Goal: Transaction & Acquisition: Purchase product/service

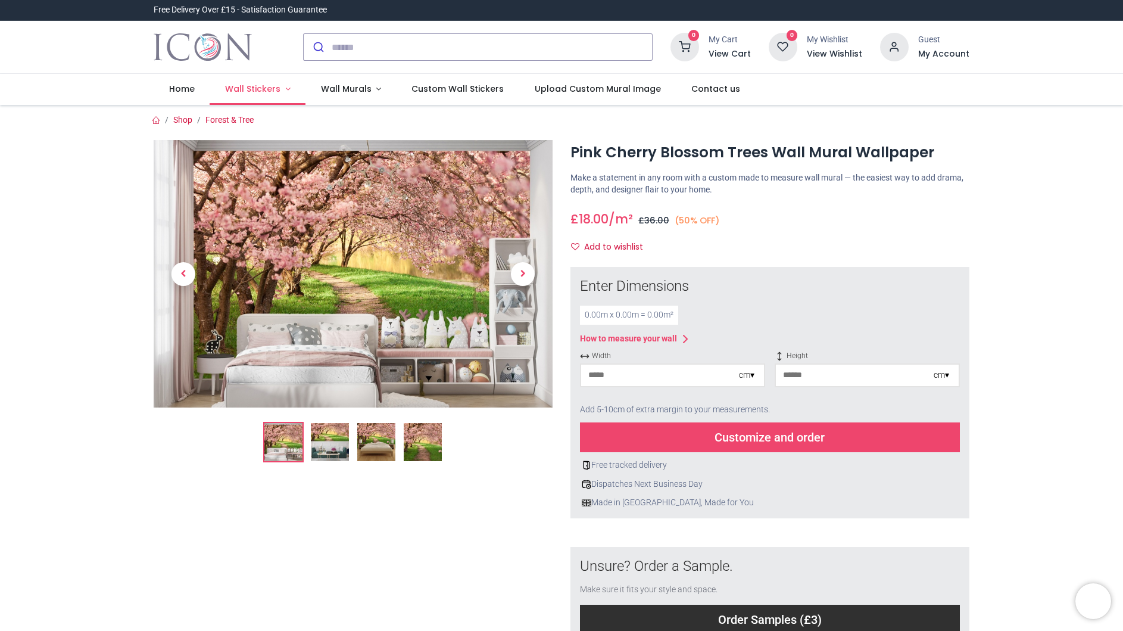
click at [251, 86] on span "Wall Stickers" at bounding box center [252, 89] width 55 height 12
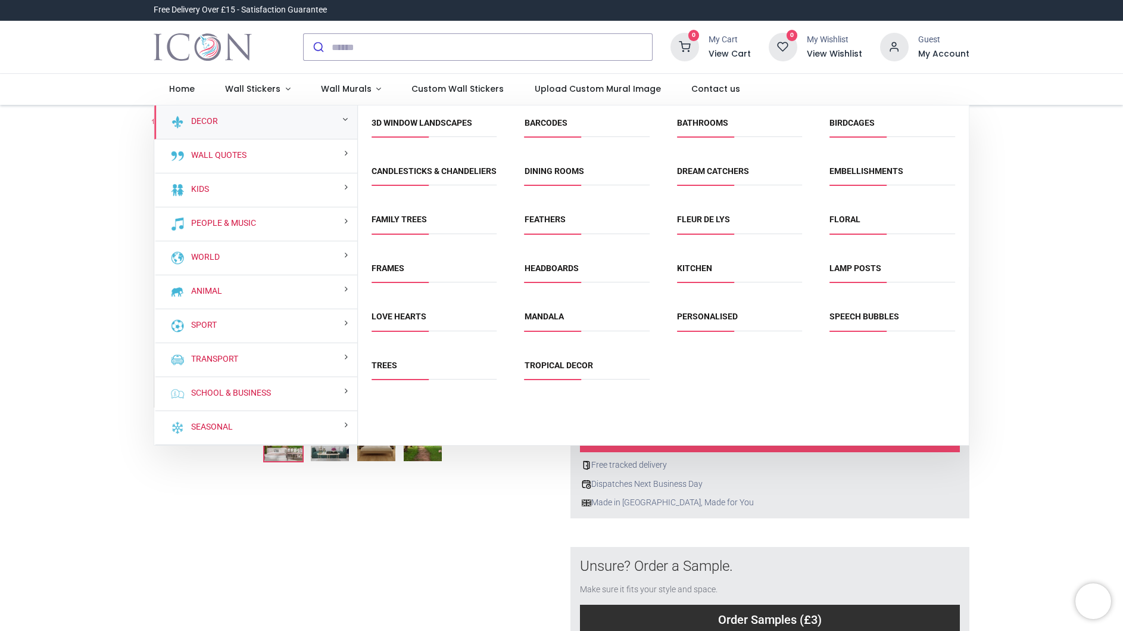
click at [385, 370] on link "Trees" at bounding box center [385, 365] width 26 height 10
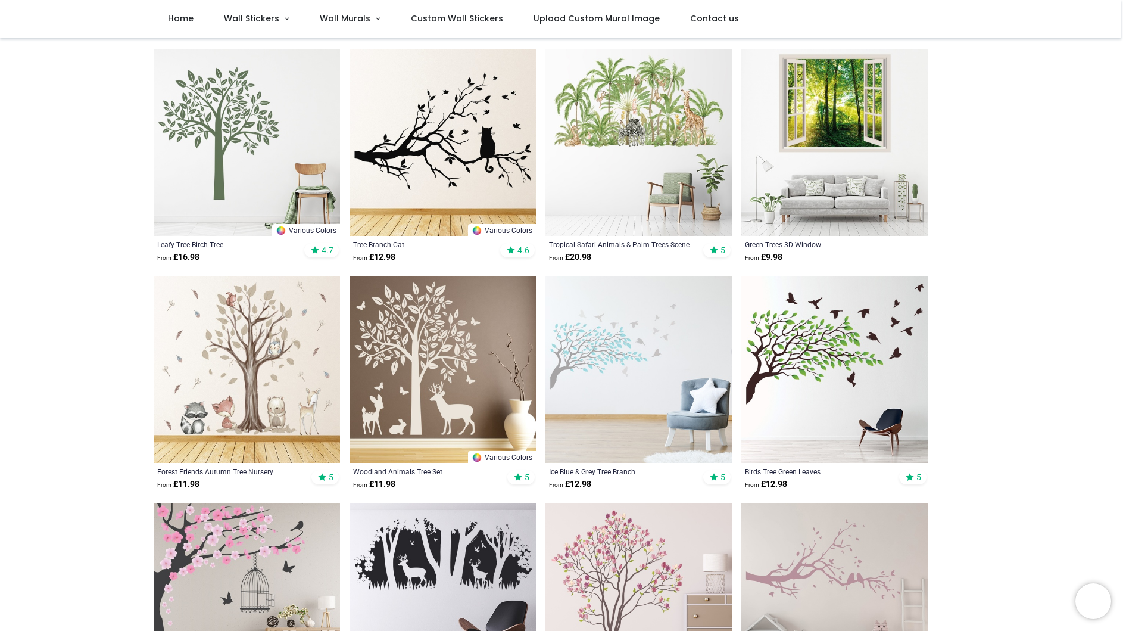
scroll to position [452, 0]
click at [824, 356] on img at bounding box center [834, 369] width 186 height 186
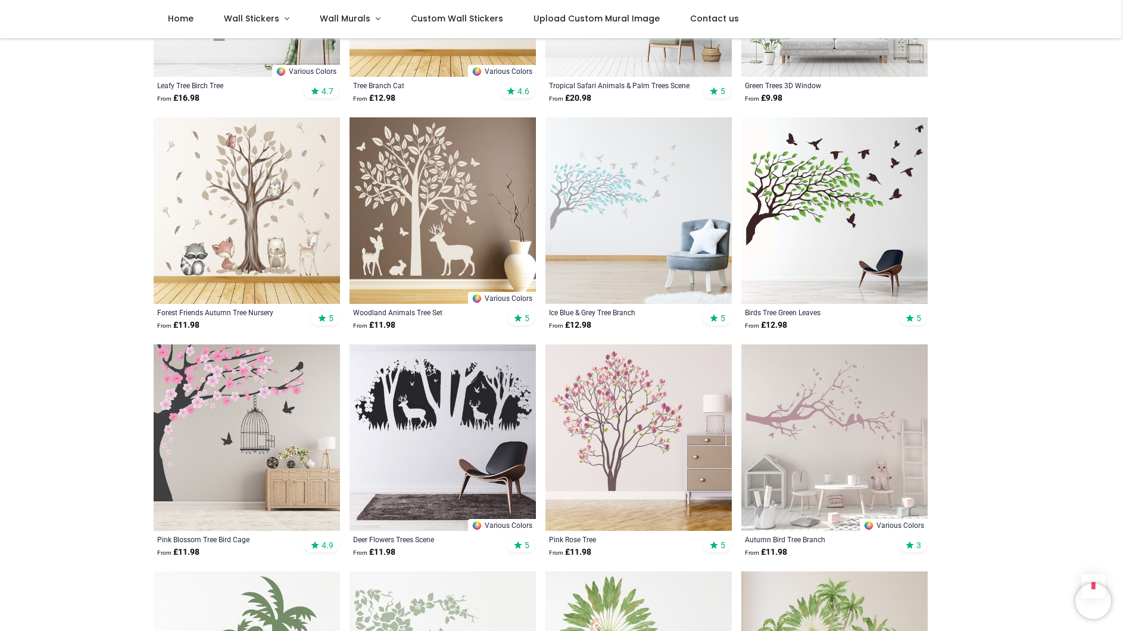
scroll to position [612, 0]
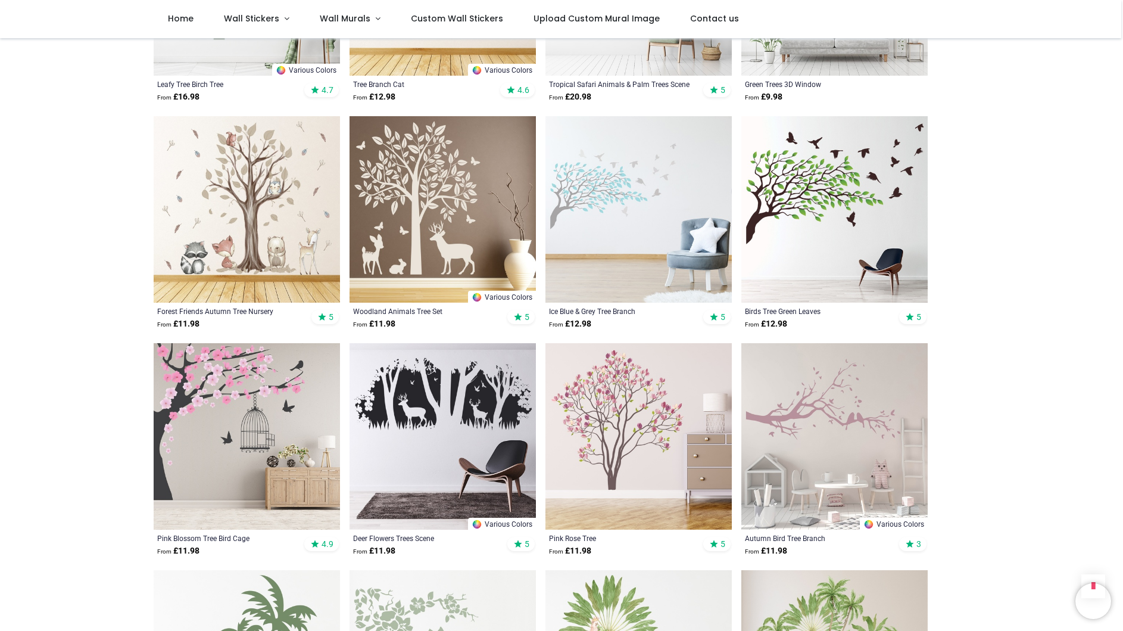
click at [290, 206] on img at bounding box center [247, 209] width 186 height 186
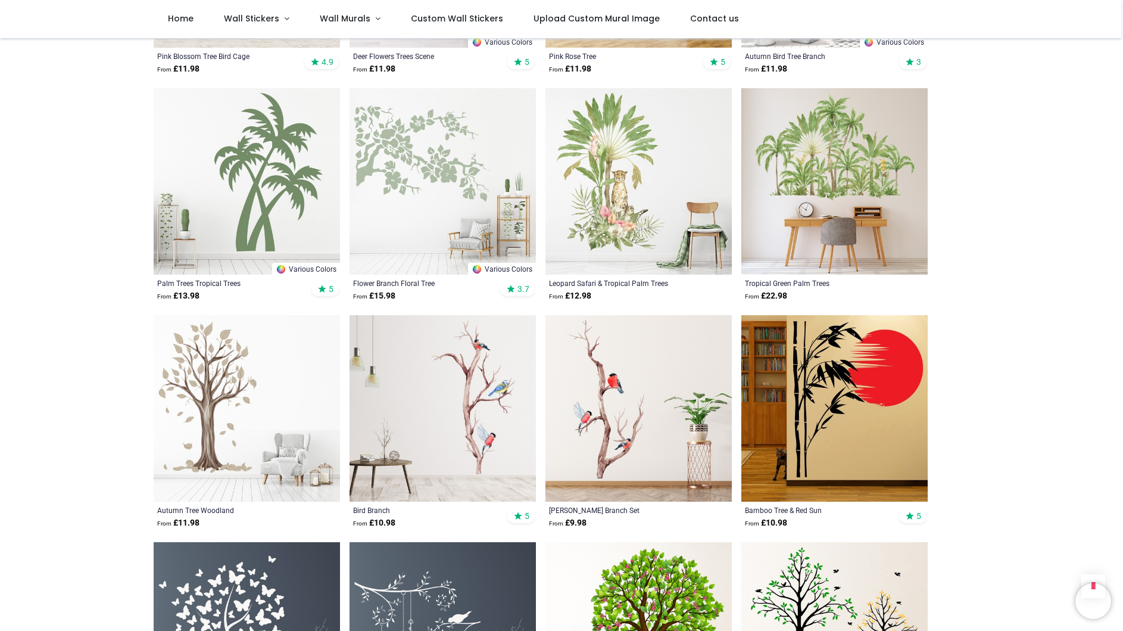
scroll to position [1181, 0]
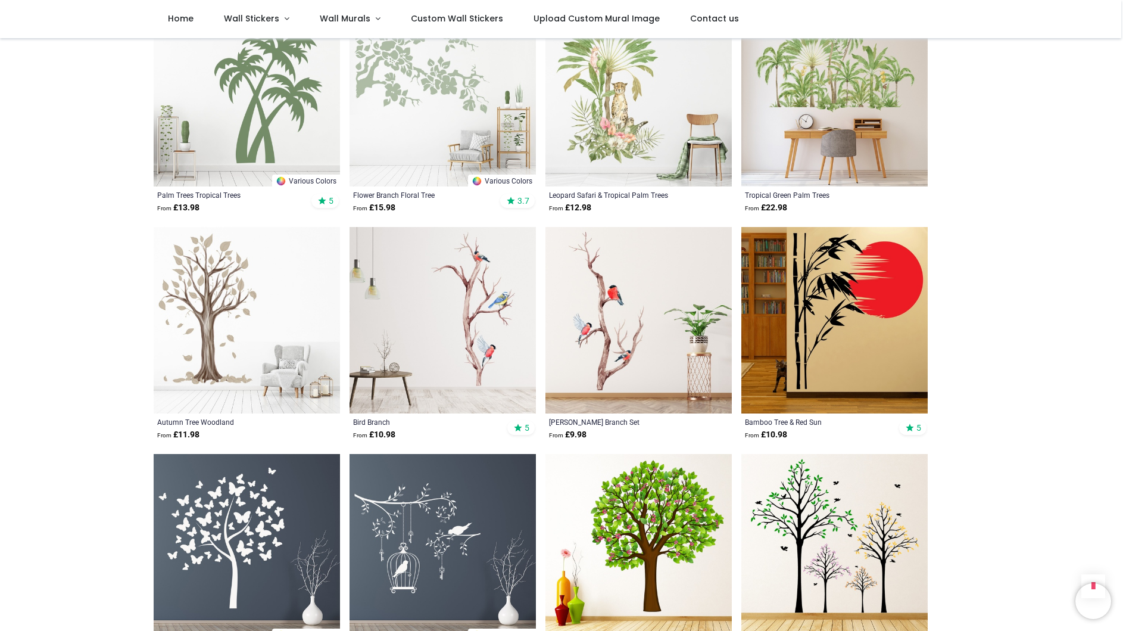
click at [883, 327] on img at bounding box center [834, 320] width 186 height 186
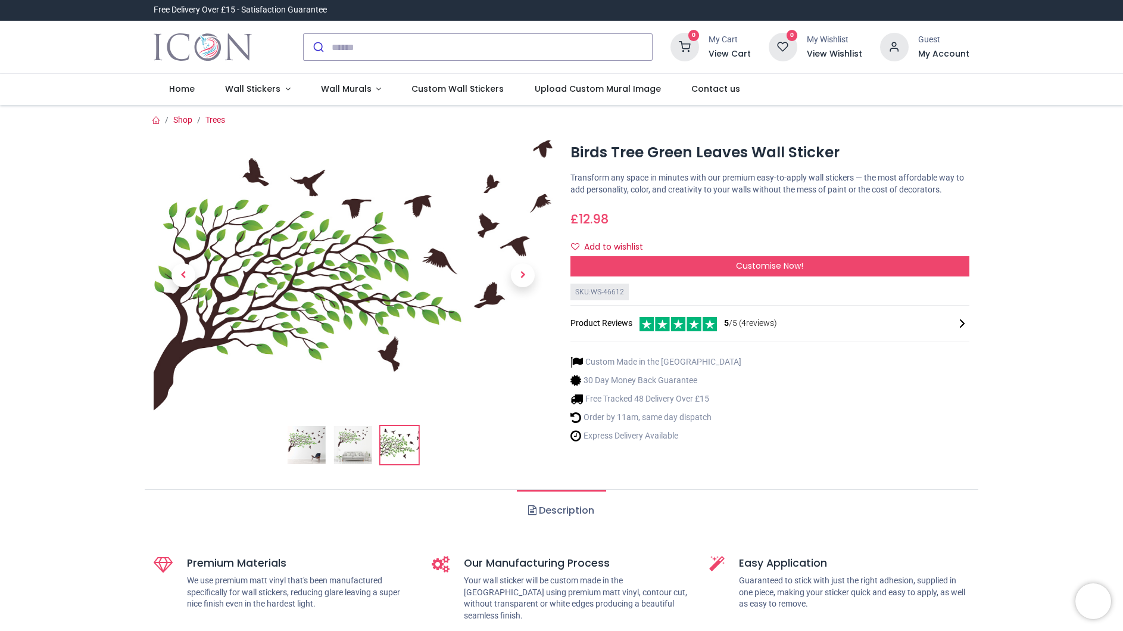
click at [356, 446] on img at bounding box center [353, 445] width 38 height 38
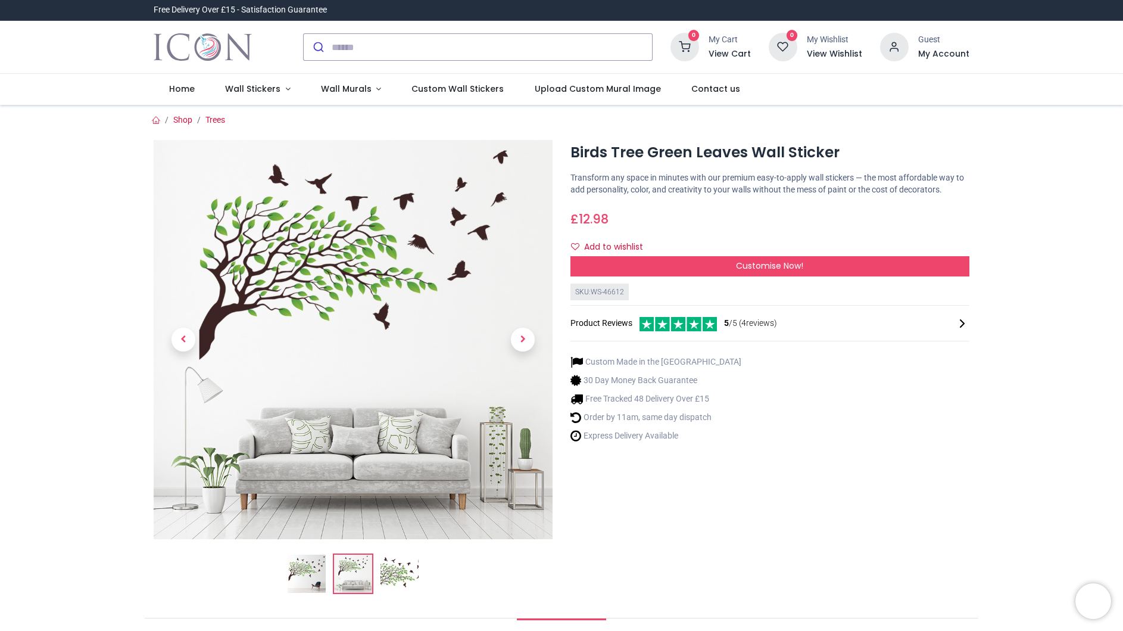
scroll to position [1, 0]
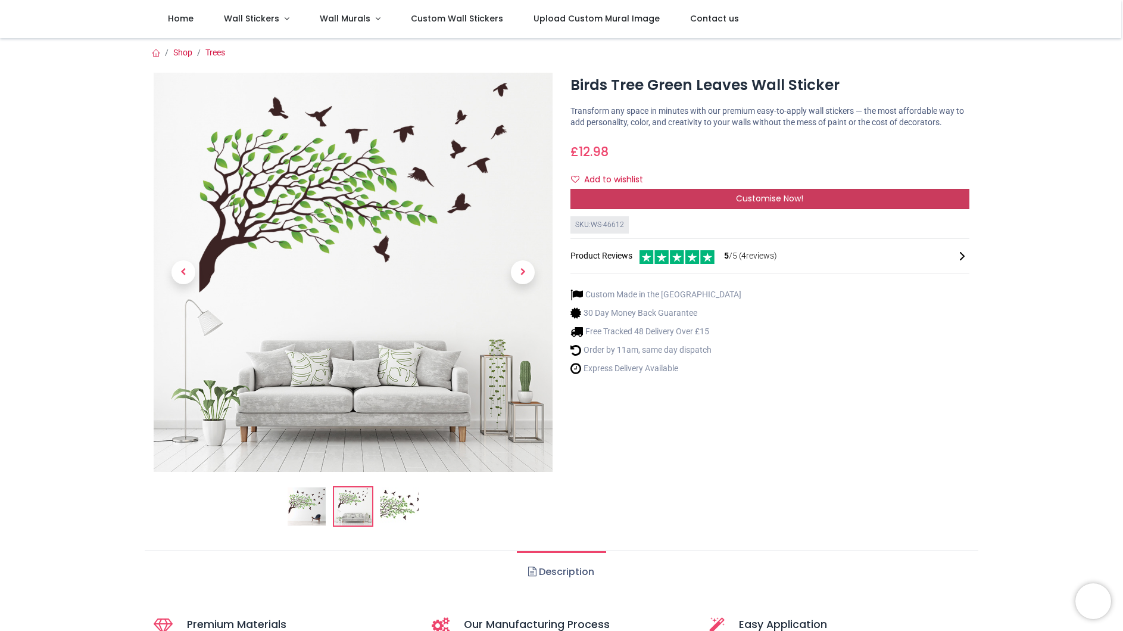
click at [780, 204] on span "Customise Now!" at bounding box center [769, 198] width 67 height 12
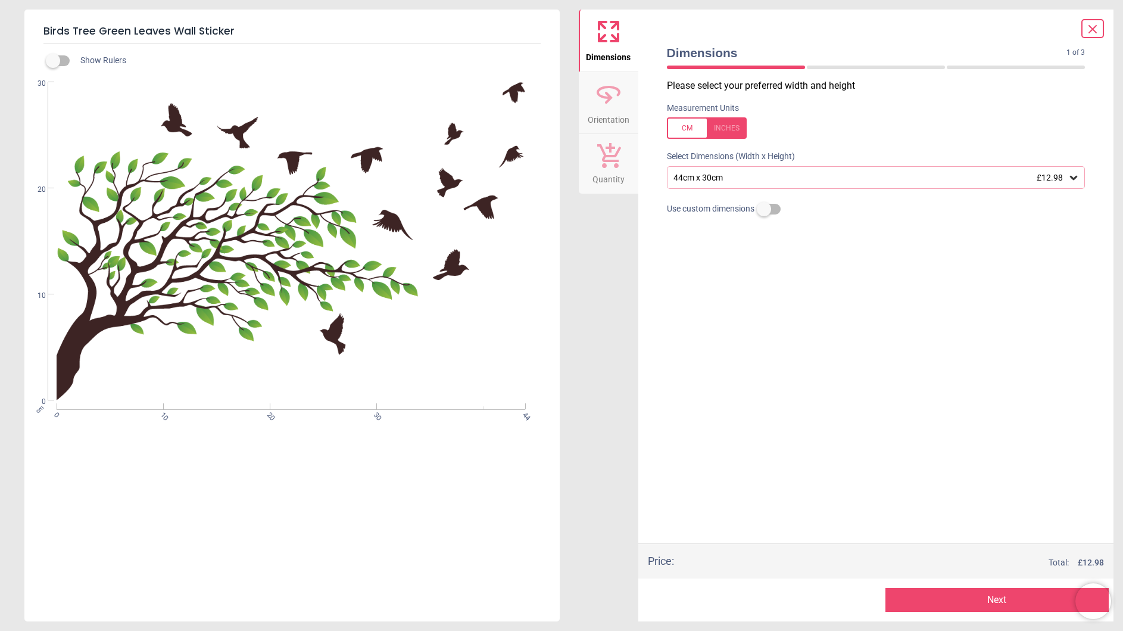
click at [778, 179] on div "44cm x 30cm £12.98" at bounding box center [870, 178] width 396 height 10
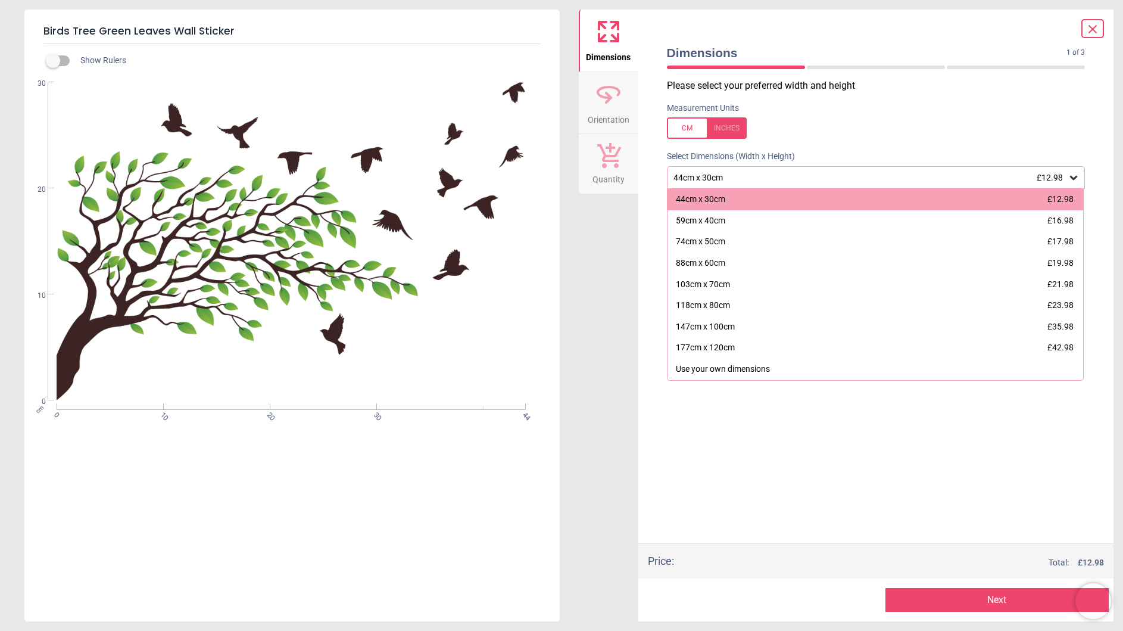
click at [754, 350] on div "177cm x 120cm £42.98" at bounding box center [875, 347] width 416 height 21
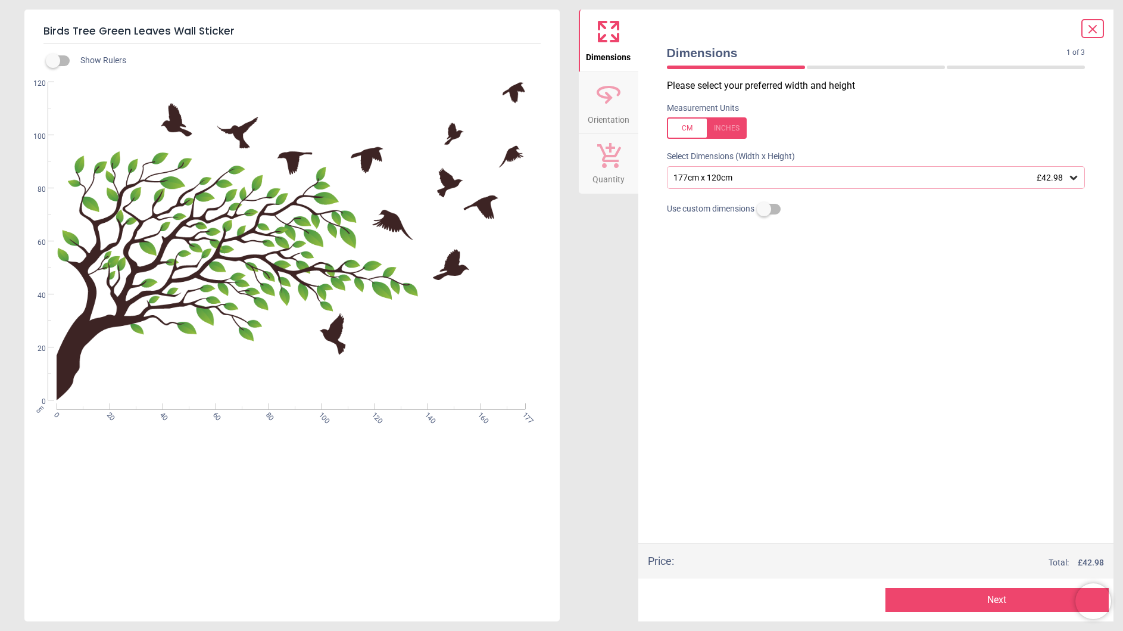
click at [1003, 175] on div "177cm x 120cm £42.98" at bounding box center [870, 178] width 396 height 10
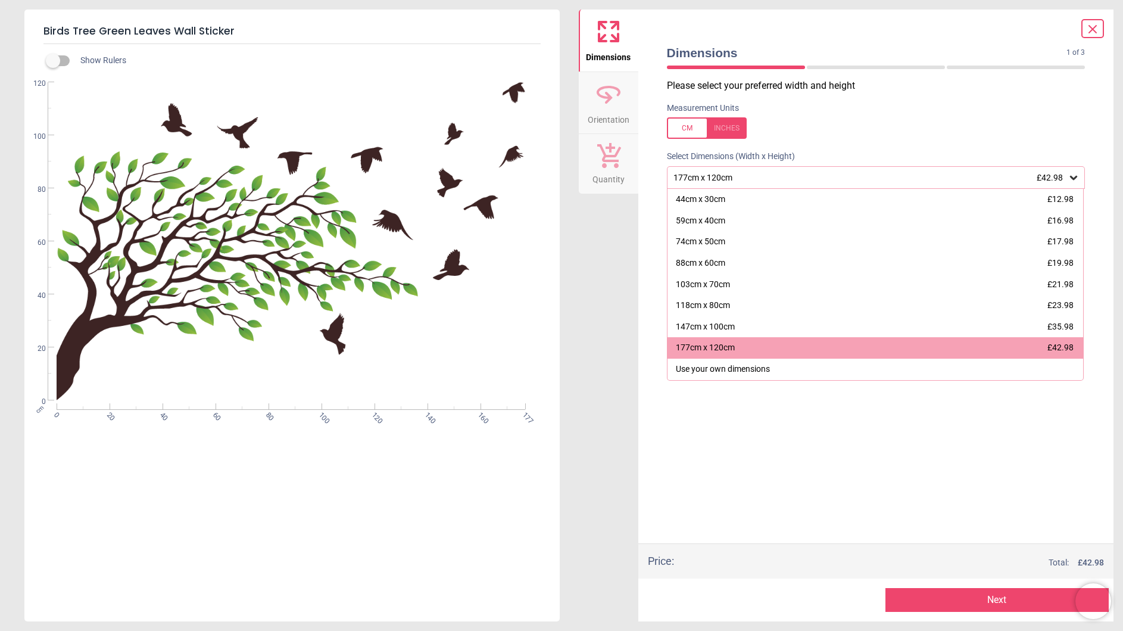
click at [713, 201] on div "44cm x 30cm" at bounding box center [700, 200] width 49 height 12
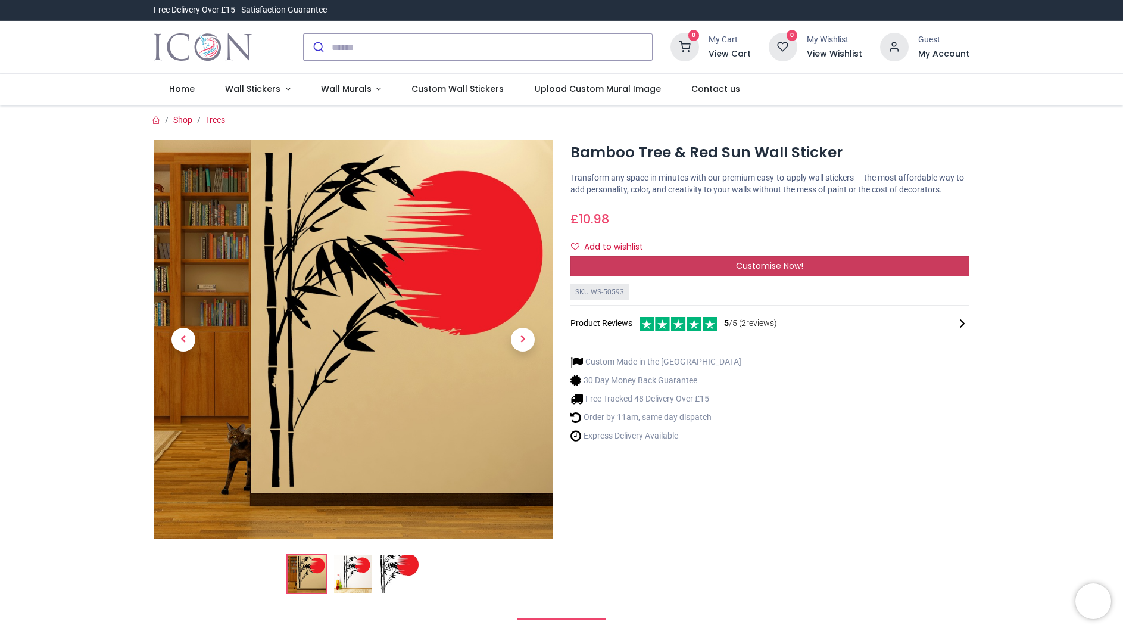
click at [667, 276] on div "Customise Now!" at bounding box center [769, 266] width 399 height 20
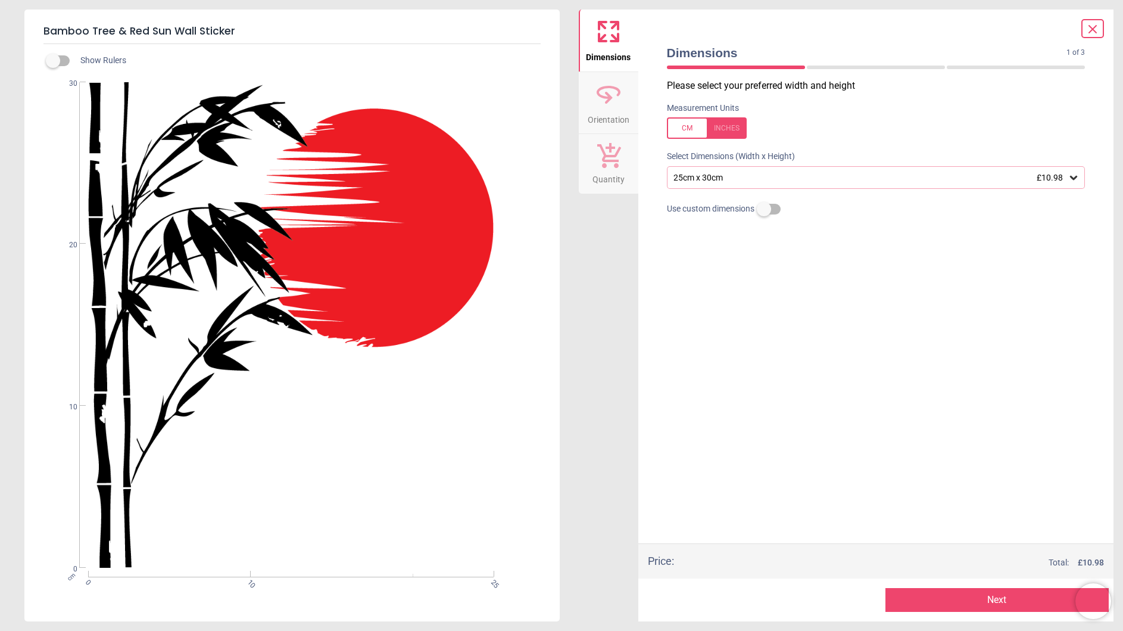
click at [711, 177] on div "25cm x 30cm £10.98" at bounding box center [870, 178] width 396 height 10
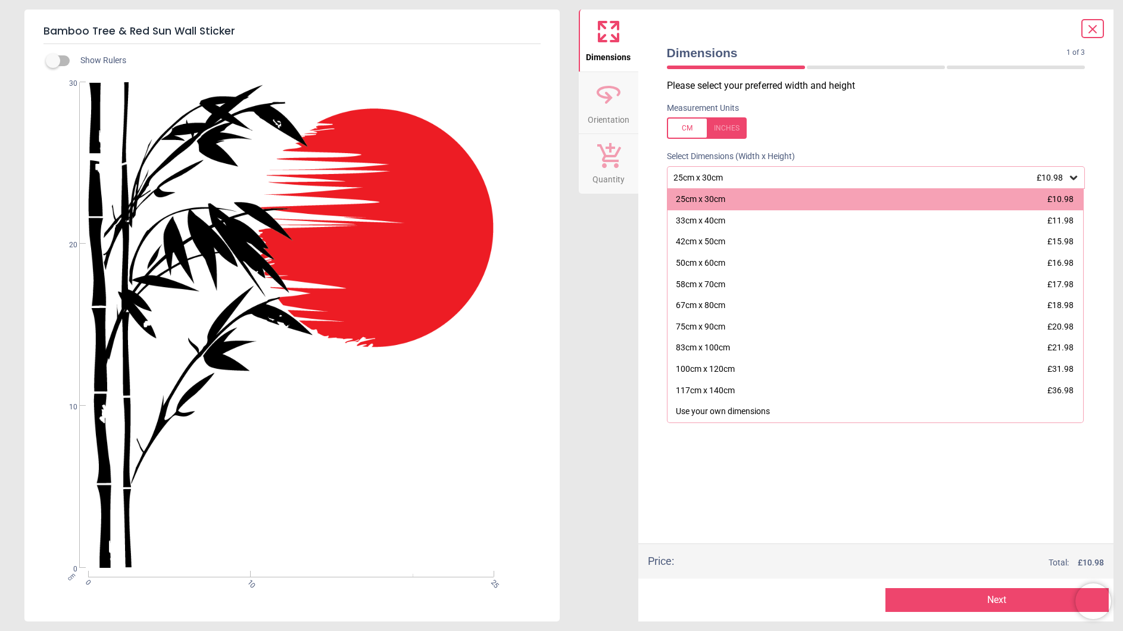
click at [701, 385] on div "117cm x 140cm" at bounding box center [705, 391] width 59 height 12
